Goal: Find specific page/section

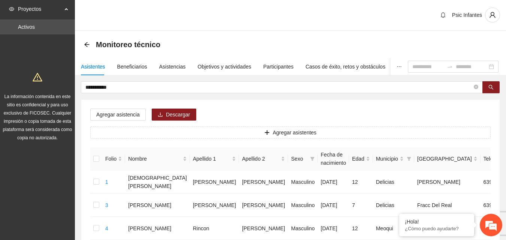
click at [84, 44] on div "Monitoreo técnico" at bounding box center [290, 44] width 431 height 27
click at [63, 4] on div "Proyectos" at bounding box center [37, 8] width 75 height 15
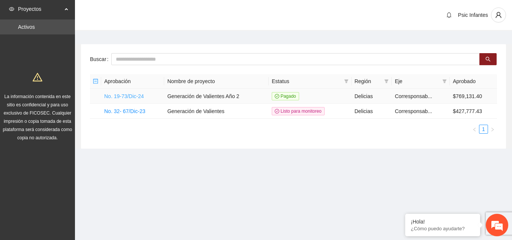
click at [124, 95] on link "No. 19-73/Dic-24" at bounding box center [124, 96] width 40 height 6
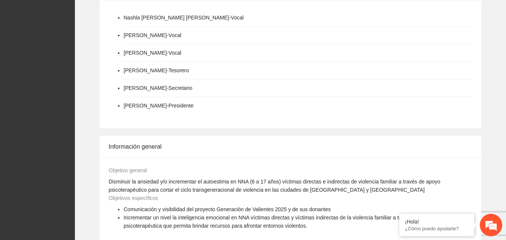
scroll to position [7, 0]
